Goal: Find contact information: Find contact information

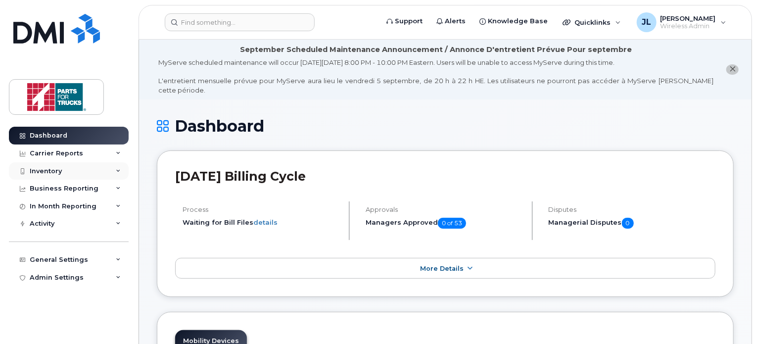
click at [52, 176] on div "Inventory" at bounding box center [69, 171] width 120 height 18
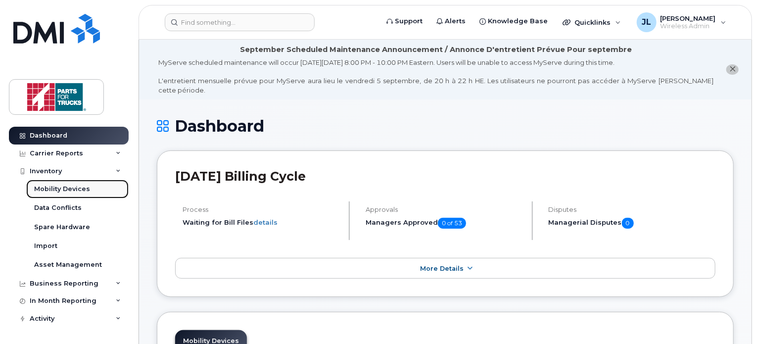
click at [70, 189] on div "Mobility Devices" at bounding box center [62, 189] width 56 height 9
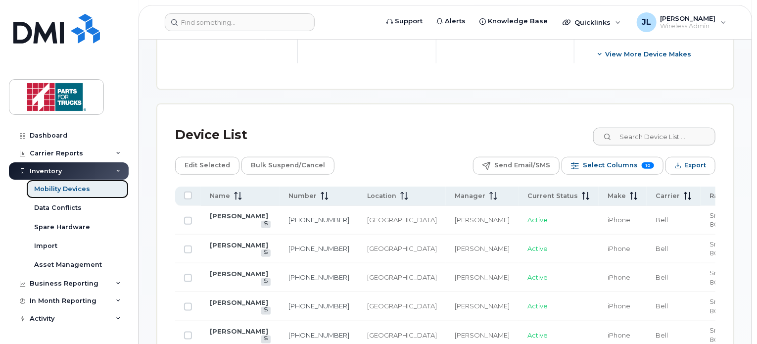
scroll to position [448, 0]
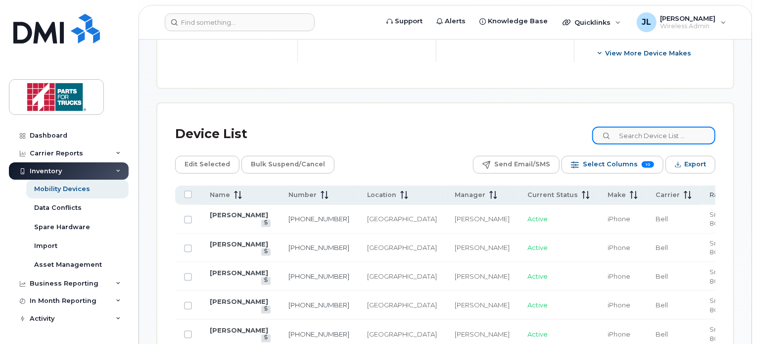
click at [693, 131] on input at bounding box center [654, 136] width 123 height 18
type input "[PERSON_NAME]"
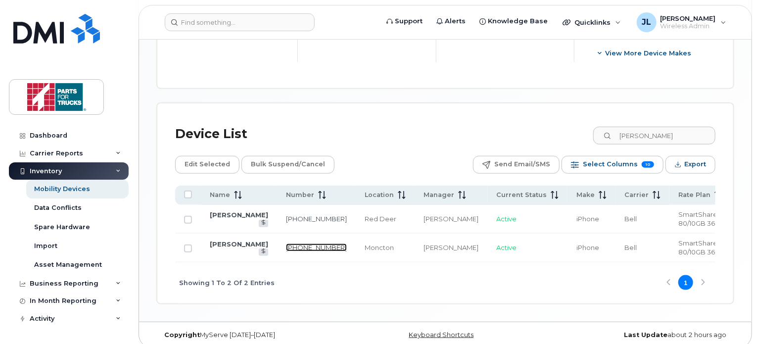
click at [292, 244] on link "[PHONE_NUMBER]" at bounding box center [316, 248] width 61 height 8
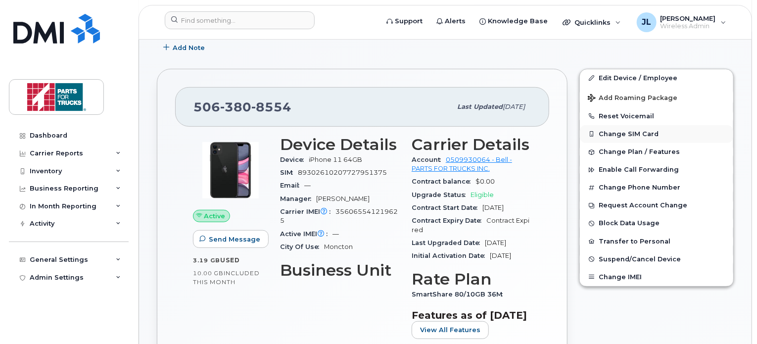
scroll to position [225, 0]
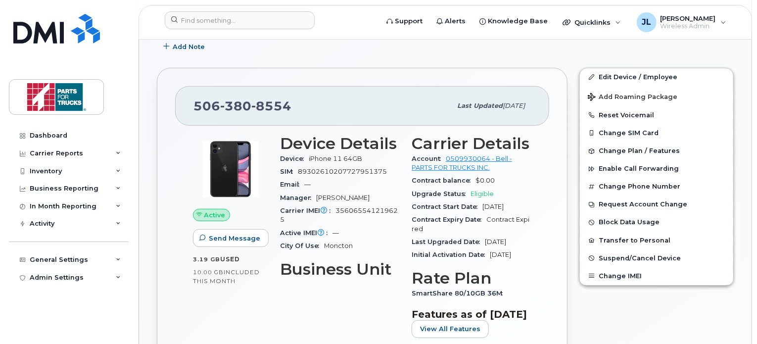
click at [574, 81] on div "Edit Device / Employee Add Roaming Package Reset Voicemail Change SIM Card Chan…" at bounding box center [657, 238] width 166 height 353
